Goal: Task Accomplishment & Management: Use online tool/utility

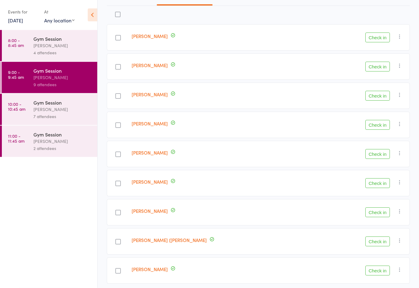
scroll to position [74, 0]
click at [377, 71] on button "Check in" at bounding box center [377, 67] width 25 height 10
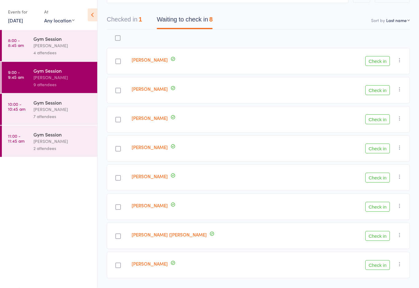
scroll to position [0, 0]
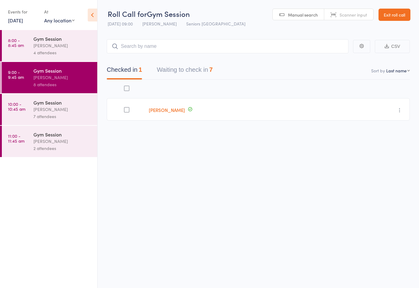
click at [200, 70] on button "Waiting to check in 7" at bounding box center [185, 71] width 56 height 16
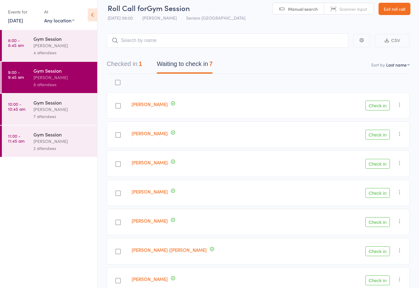
scroll to position [29, 0]
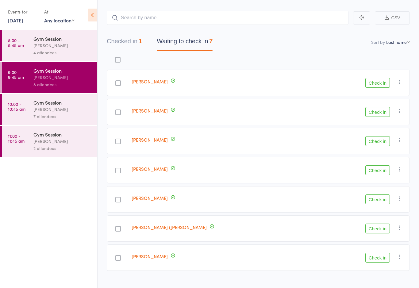
click at [382, 175] on button "Check in" at bounding box center [377, 170] width 25 height 10
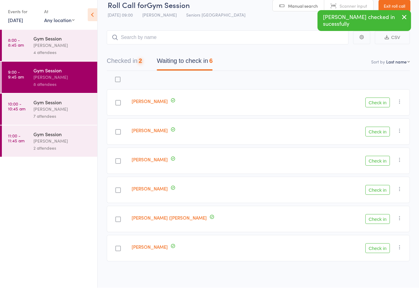
scroll to position [10, 0]
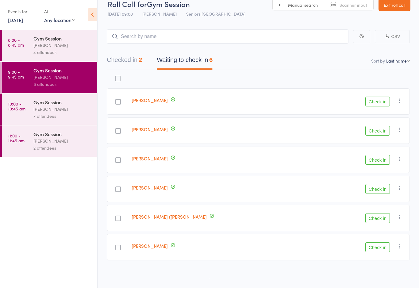
click at [380, 102] on button "Check in" at bounding box center [377, 102] width 25 height 10
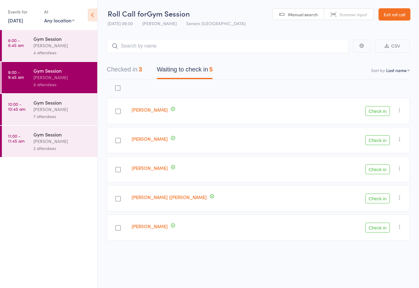
click at [375, 223] on button "Check in" at bounding box center [377, 228] width 25 height 10
click at [121, 169] on label at bounding box center [118, 170] width 6 height 6
click at [117, 168] on input "checkbox" at bounding box center [117, 168] width 0 height 0
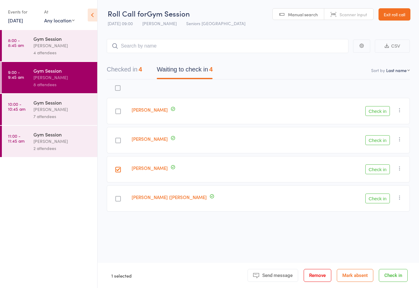
click at [379, 111] on button "Check in" at bounding box center [377, 111] width 25 height 10
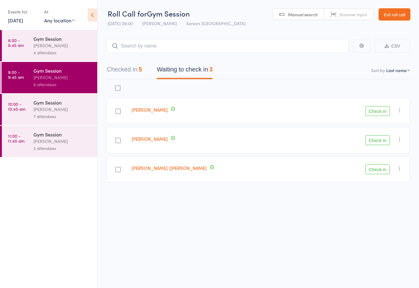
click at [384, 137] on button "Check in" at bounding box center [377, 140] width 25 height 10
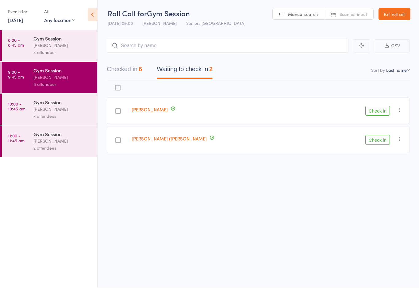
click at [383, 108] on button "Check in" at bounding box center [377, 111] width 25 height 10
click at [377, 106] on button "Check in" at bounding box center [377, 111] width 25 height 10
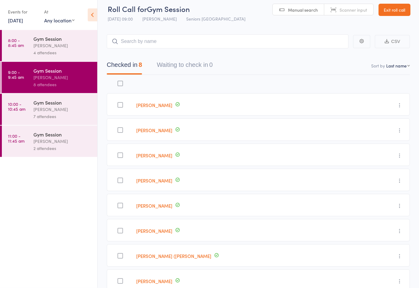
scroll to position [0, 0]
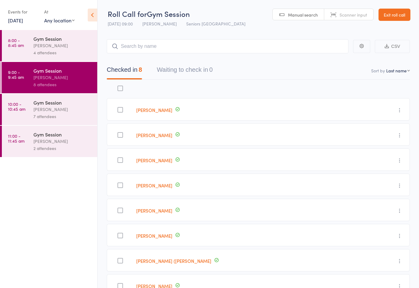
click at [56, 112] on div "[PERSON_NAME]" at bounding box center [62, 109] width 59 height 7
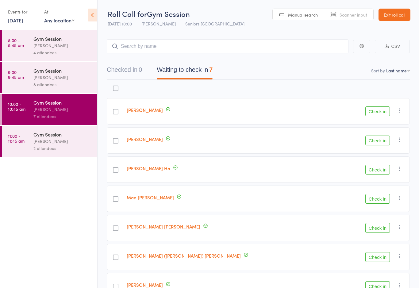
click at [118, 172] on div at bounding box center [116, 170] width 6 height 6
click at [114, 168] on input "checkbox" at bounding box center [114, 168] width 0 height 0
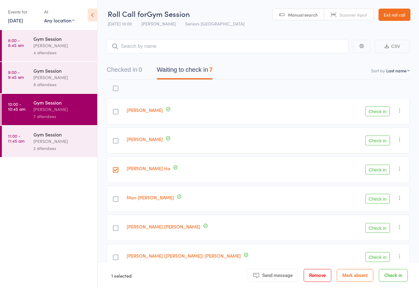
click at [118, 257] on div at bounding box center [116, 258] width 6 height 6
click at [114, 256] on input "checkbox" at bounding box center [114, 256] width 0 height 0
click at [372, 171] on button "Check in" at bounding box center [377, 170] width 25 height 10
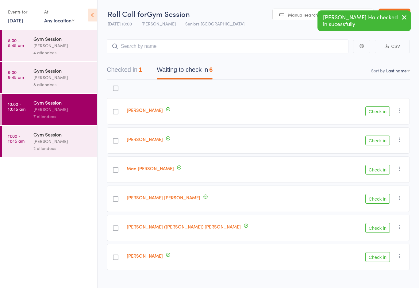
click at [375, 226] on button "Check in" at bounding box center [377, 228] width 25 height 10
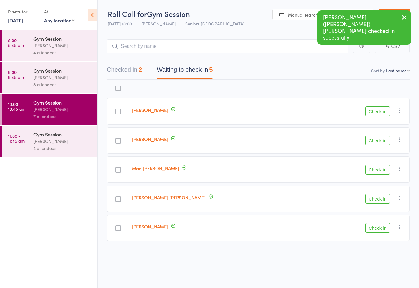
click at [62, 81] on div "[PERSON_NAME]" at bounding box center [62, 77] width 59 height 7
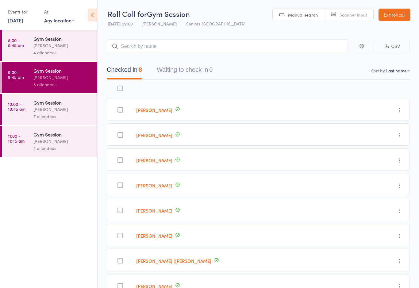
click at [56, 117] on div "7 attendees" at bounding box center [62, 116] width 59 height 7
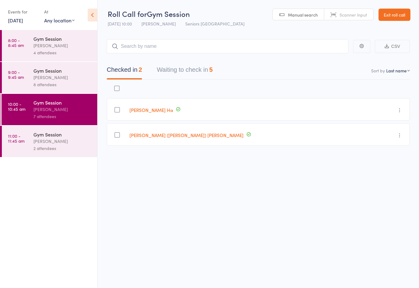
click at [192, 73] on button "Waiting to check in 5" at bounding box center [185, 71] width 56 height 16
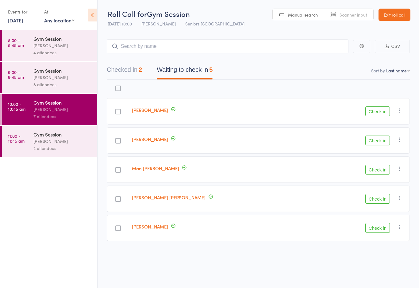
click at [118, 117] on div at bounding box center [118, 111] width 23 height 26
click at [120, 115] on label at bounding box center [118, 112] width 6 height 6
click at [117, 110] on input "checkbox" at bounding box center [117, 110] width 0 height 0
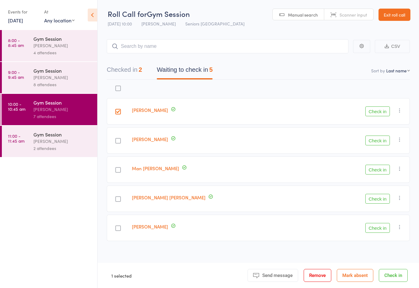
click at [380, 110] on button "Check in" at bounding box center [377, 111] width 25 height 10
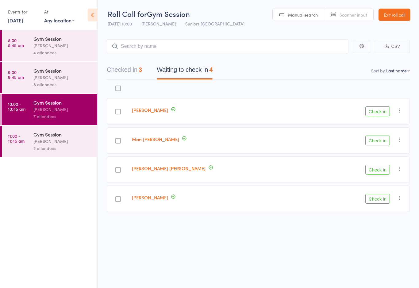
click at [382, 169] on button "Check in" at bounding box center [377, 170] width 25 height 10
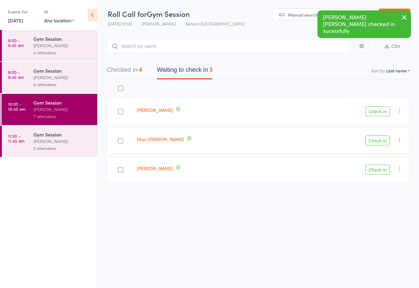
click at [378, 142] on button "Check in" at bounding box center [377, 141] width 25 height 10
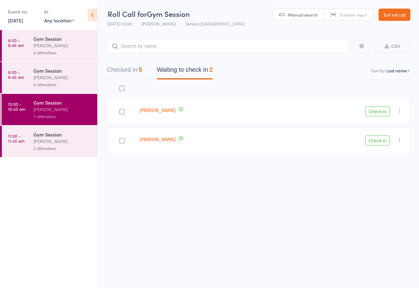
click at [378, 140] on button "Check in" at bounding box center [377, 141] width 25 height 10
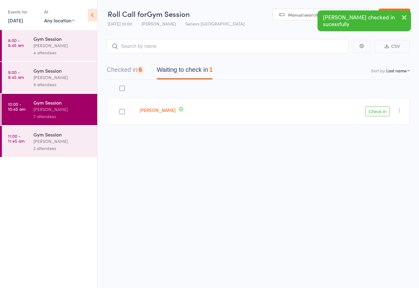
click at [380, 110] on button "Check in" at bounding box center [377, 111] width 25 height 10
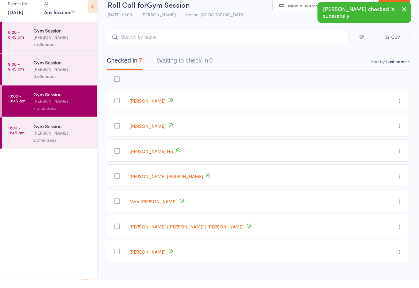
scroll to position [1, 0]
